Goal: Task Accomplishment & Management: Complete application form

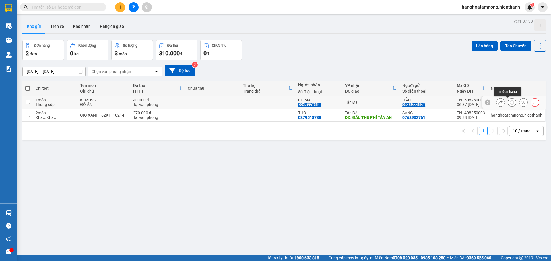
click at [510, 103] on button at bounding box center [512, 102] width 8 height 10
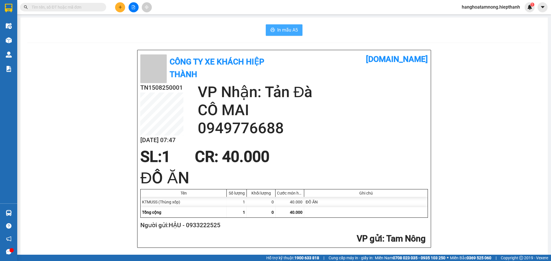
click at [277, 31] on span "In mẫu A5" at bounding box center [287, 29] width 21 height 7
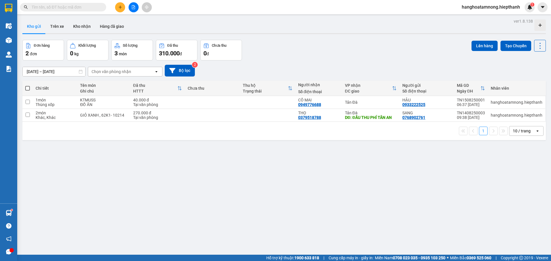
click at [260, 30] on div "Kho gửi Trên xe Kho nhận Hàng đã giao" at bounding box center [283, 26] width 523 height 15
click at [261, 27] on div "Kho gửi Trên xe Kho nhận Hàng đã giao" at bounding box center [283, 26] width 523 height 15
click at [73, 26] on button "Kho nhận" at bounding box center [82, 26] width 27 height 14
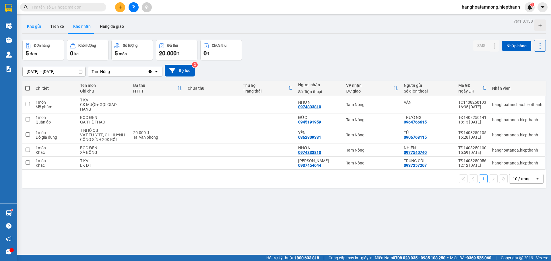
click at [40, 26] on button "Kho gửi" at bounding box center [33, 26] width 23 height 14
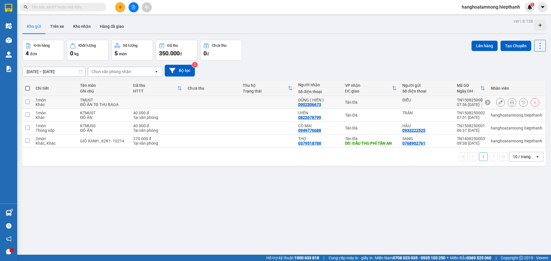
click at [510, 103] on icon at bounding box center [512, 102] width 4 height 4
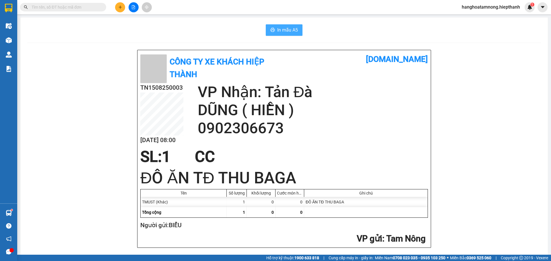
click at [283, 28] on span "In mẫu A5" at bounding box center [287, 29] width 21 height 7
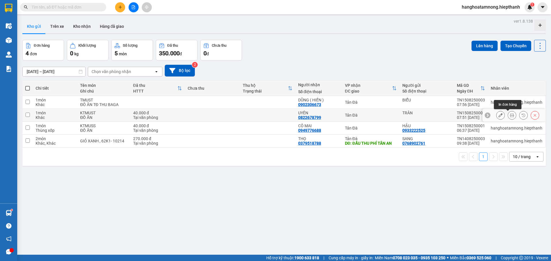
click at [510, 115] on icon at bounding box center [512, 115] width 4 height 4
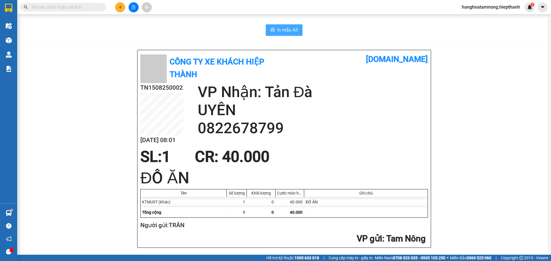
click at [277, 30] on span "In mẫu A5" at bounding box center [287, 29] width 21 height 7
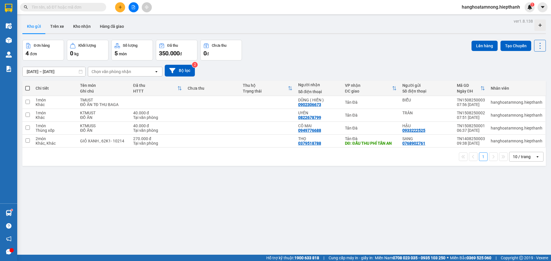
scroll to position [34, 0]
click at [131, 10] on button at bounding box center [133, 7] width 10 height 10
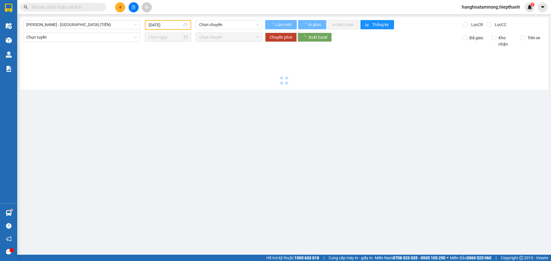
click at [111, 30] on div "Hồ Chí Minh - Tân Châu (TIỀN)" at bounding box center [82, 25] width 122 height 10
type input "15/08/2025"
click at [111, 27] on span "Hồ Chí Minh - Tân Châu (TIỀN)" at bounding box center [81, 24] width 110 height 9
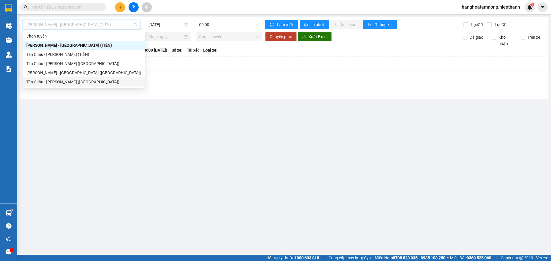
click at [104, 83] on div "Tân Châu - Hồ Chí Minh (Giường)" at bounding box center [83, 82] width 115 height 6
type input "15/08/2025"
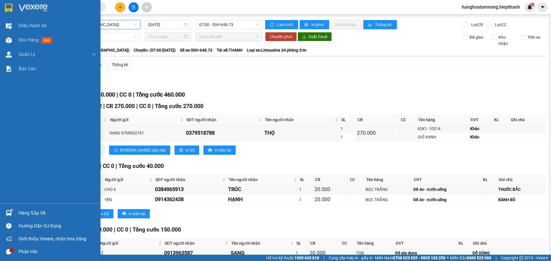
click at [19, 10] on img at bounding box center [33, 8] width 29 height 9
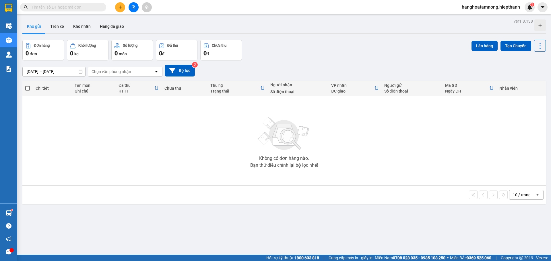
click at [413, 70] on div "13/08/2025 – 15/08/2025 Press the down arrow key to interact with the calendar …" at bounding box center [283, 71] width 523 height 12
click at [76, 30] on button "Kho nhận" at bounding box center [82, 26] width 27 height 14
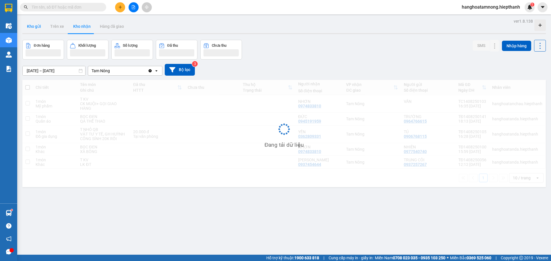
click at [40, 29] on button "Kho gửi" at bounding box center [33, 26] width 23 height 14
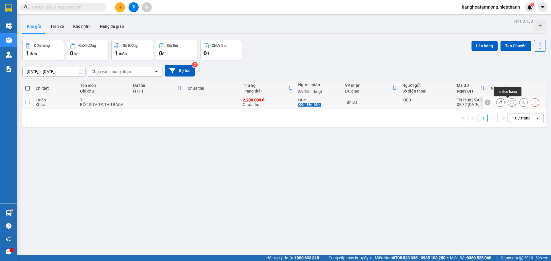
click at [508, 105] on button at bounding box center [512, 102] width 8 height 10
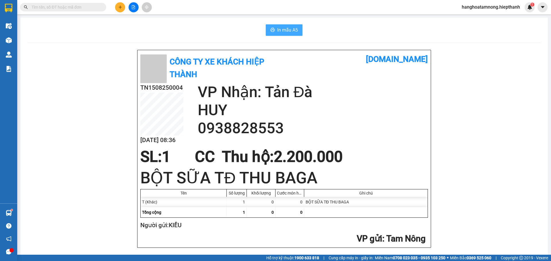
click at [294, 29] on span "In mẫu A5" at bounding box center [287, 29] width 21 height 7
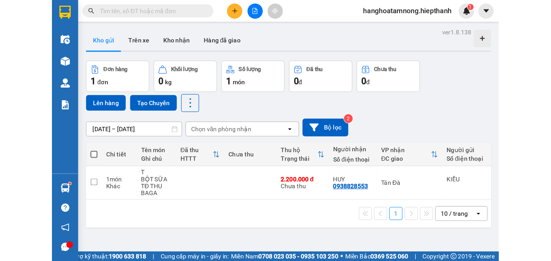
scroll to position [102, 0]
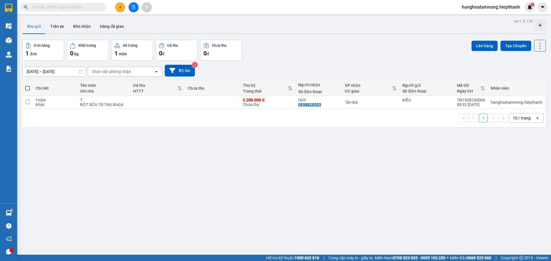
click at [358, 56] on div "Đơn hàng 1 đơn Khối lượng 0 kg Số lượng 1 món Đã thu 0 đ Chưa thu 0 đ Lên hàng …" at bounding box center [283, 50] width 523 height 21
click at [292, 50] on div "Đơn hàng 1 đơn Khối lượng 0 kg Số lượng 1 món Đã thu 0 đ Chưa thu 0 đ Lên hàng …" at bounding box center [283, 50] width 523 height 21
click at [87, 25] on button "Kho nhận" at bounding box center [82, 26] width 27 height 14
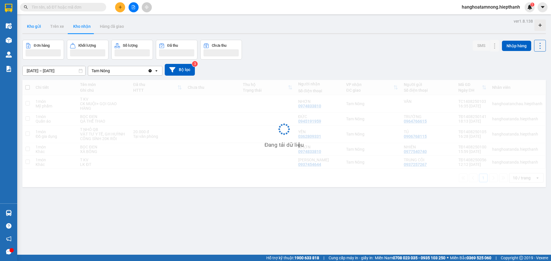
click at [36, 26] on button "Kho gửi" at bounding box center [33, 26] width 23 height 14
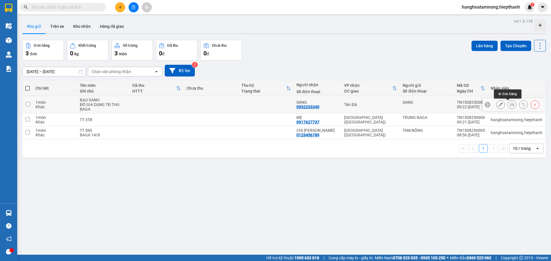
click at [510, 106] on icon at bounding box center [512, 105] width 4 height 4
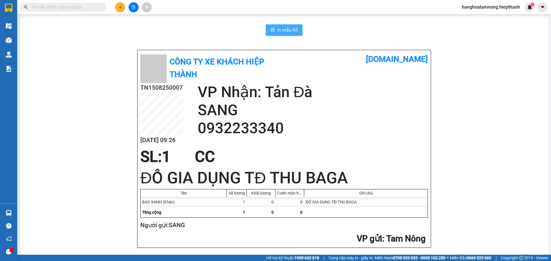
click at [277, 28] on span "In mẫu A5" at bounding box center [287, 29] width 21 height 7
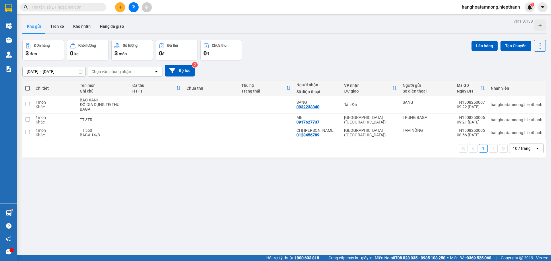
click at [117, 8] on button at bounding box center [120, 7] width 10 height 10
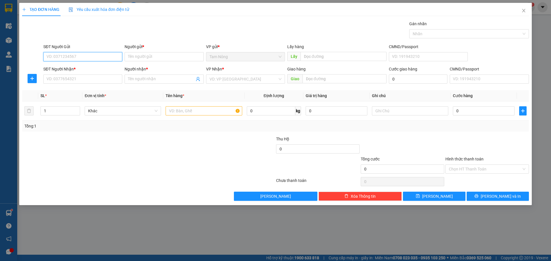
click at [97, 53] on input "SĐT Người Gửi" at bounding box center [82, 56] width 79 height 9
click at [99, 64] on div "0939999170 - QUỐC TẤN" at bounding box center [82, 68] width 79 height 9
type input "0939999170"
type input "QUỐC TẤN"
type input "0939999170"
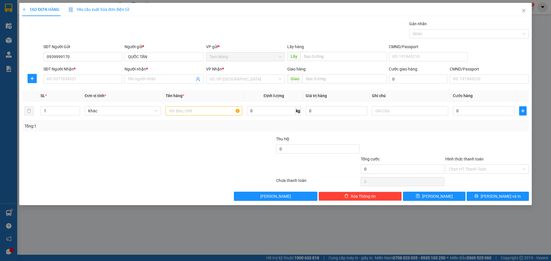
click at [91, 84] on div "SĐT Người Nhận * VD: 0377654321" at bounding box center [82, 76] width 79 height 20
click at [90, 81] on input "SĐT Người Nhận *" at bounding box center [82, 79] width 79 height 9
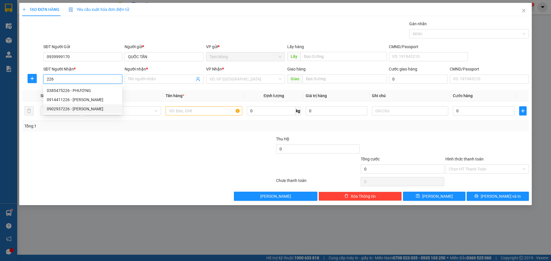
click at [96, 108] on div "0902937226 - [PERSON_NAME]" at bounding box center [83, 109] width 72 height 6
type input "0902937226"
type input "[PERSON_NAME]"
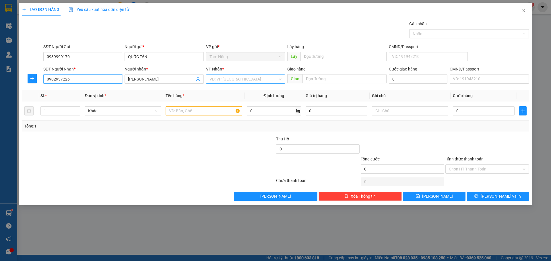
type input "0902937226"
click at [262, 77] on input "search" at bounding box center [243, 79] width 68 height 9
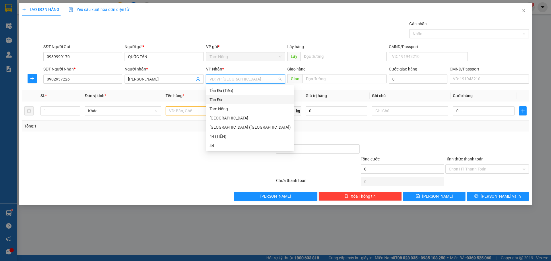
click at [253, 99] on div "Tản Đà" at bounding box center [249, 100] width 81 height 6
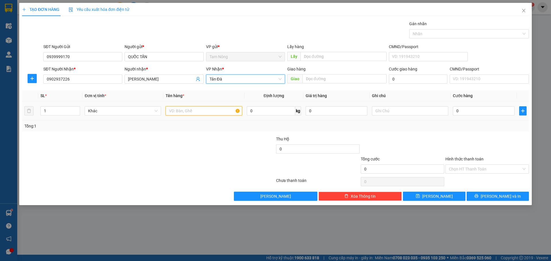
click at [188, 109] on input "text" at bounding box center [203, 110] width 76 height 9
type input "H"
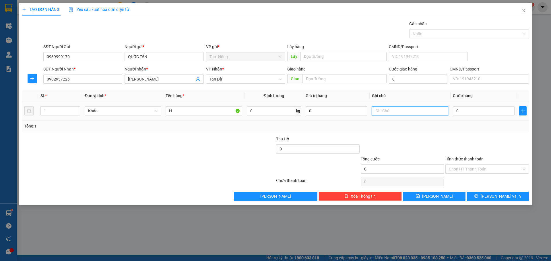
click at [402, 112] on input "text" at bounding box center [410, 110] width 76 height 9
type input "LK"
click at [352, 108] on input "0" at bounding box center [336, 110] width 62 height 9
click at [487, 110] on input "0" at bounding box center [483, 110] width 62 height 9
type input "2"
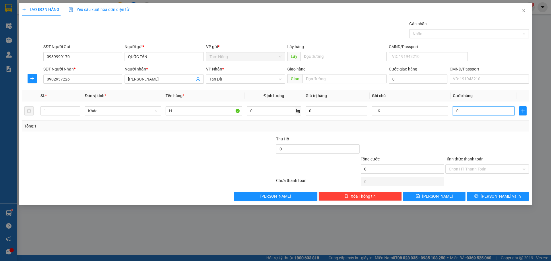
type input "2"
type input "20"
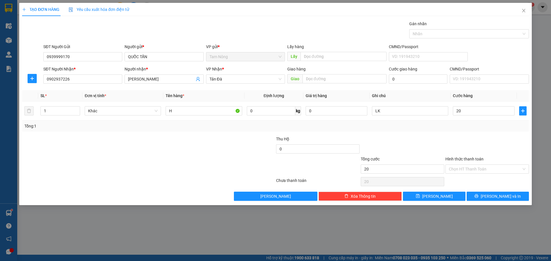
type input "20.000"
click at [492, 128] on div "Tổng: 1" at bounding box center [275, 126] width 502 height 6
click at [485, 169] on input "Hình thức thanh toán" at bounding box center [484, 169] width 73 height 9
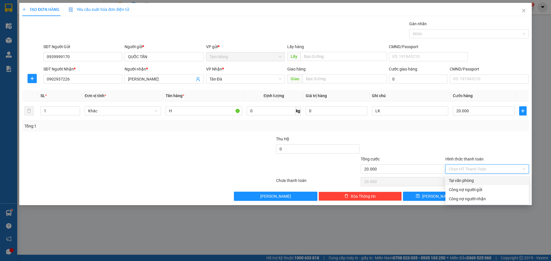
click at [476, 185] on div "Tại văn phòng" at bounding box center [486, 180] width 83 height 9
type input "0"
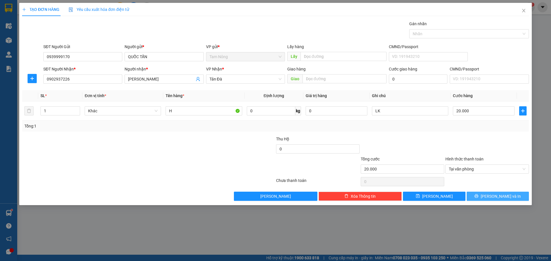
click at [483, 196] on button "[PERSON_NAME] và In" at bounding box center [497, 196] width 62 height 9
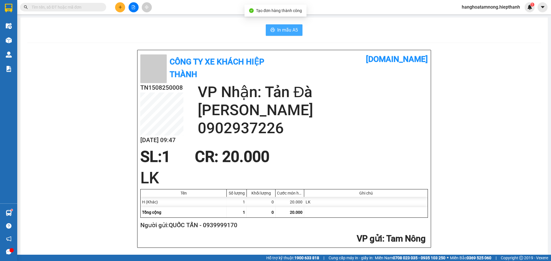
click at [286, 29] on span "In mẫu A5" at bounding box center [287, 29] width 21 height 7
